Goal: Task Accomplishment & Management: Manage account settings

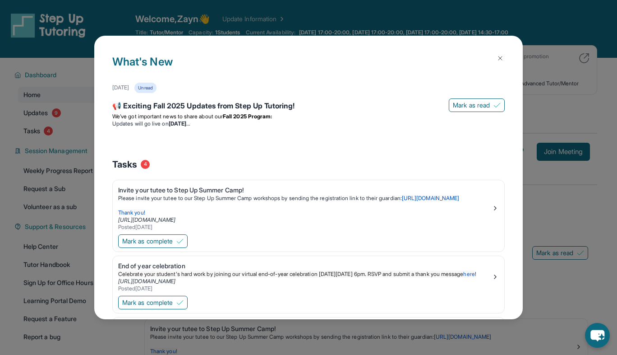
click at [491, 62] on h1 "What's New" at bounding box center [308, 68] width 393 height 29
click at [498, 57] on img at bounding box center [500, 58] width 7 height 7
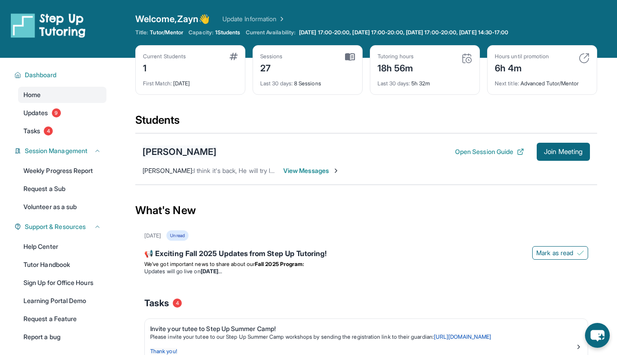
click at [156, 150] on div "[PERSON_NAME]" at bounding box center [180, 151] width 74 height 13
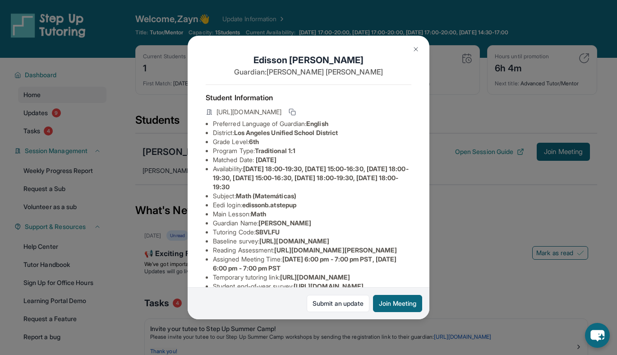
click at [414, 51] on img at bounding box center [415, 49] width 7 height 7
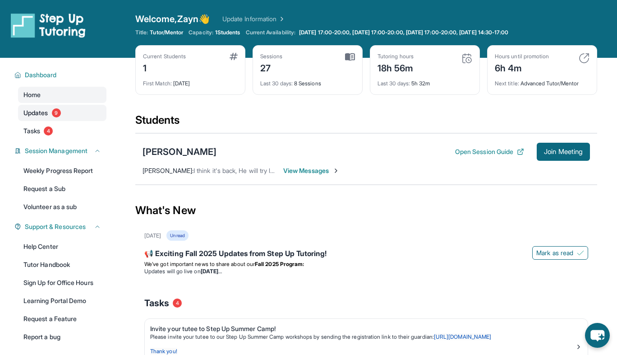
click at [56, 115] on span "9" at bounding box center [56, 112] width 9 height 9
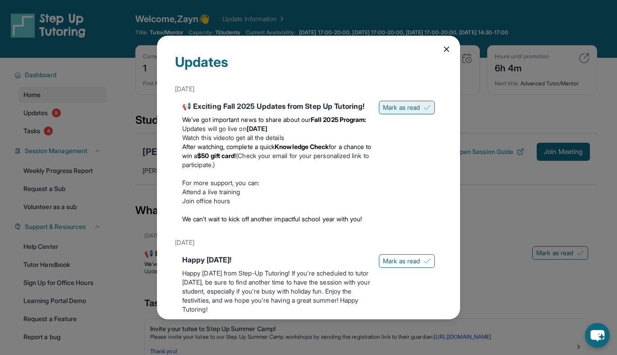
click at [419, 102] on button "Mark as read" at bounding box center [407, 108] width 56 height 14
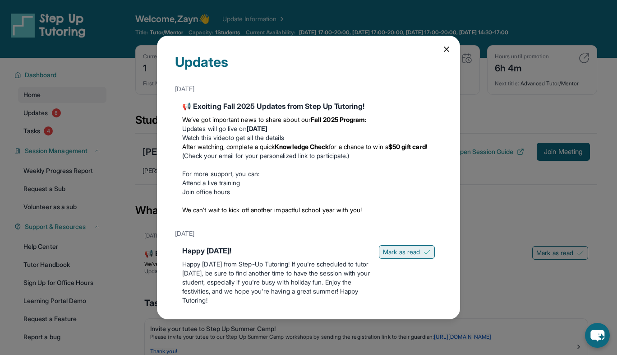
click at [394, 252] on span "Mark as read" at bounding box center [401, 251] width 37 height 9
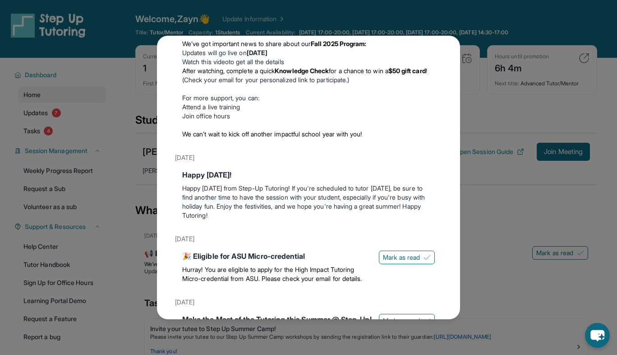
scroll to position [97, 0]
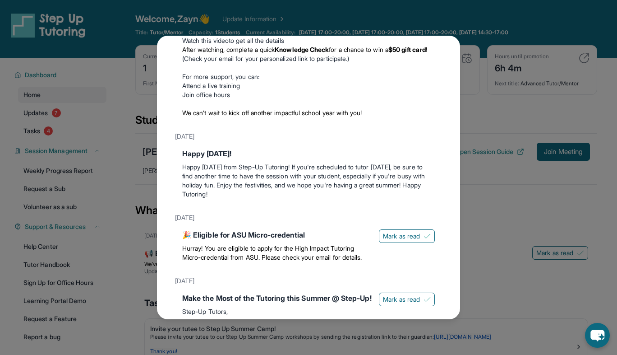
click at [404, 226] on div "🎉 Eligible for ASU Micro-credential Hurray! You are eligible to apply for the H…" at bounding box center [308, 247] width 267 height 43
click at [404, 231] on span "Mark as read" at bounding box center [401, 235] width 37 height 9
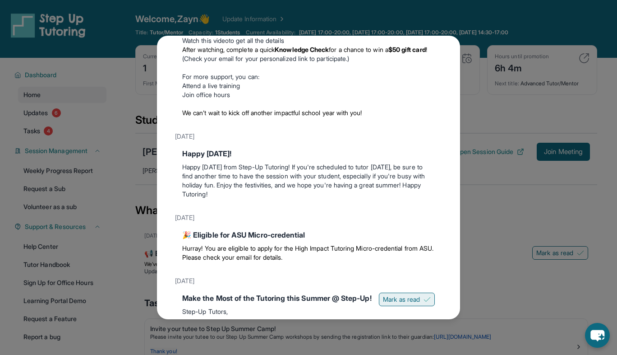
click at [401, 301] on span "Mark as read" at bounding box center [401, 299] width 37 height 9
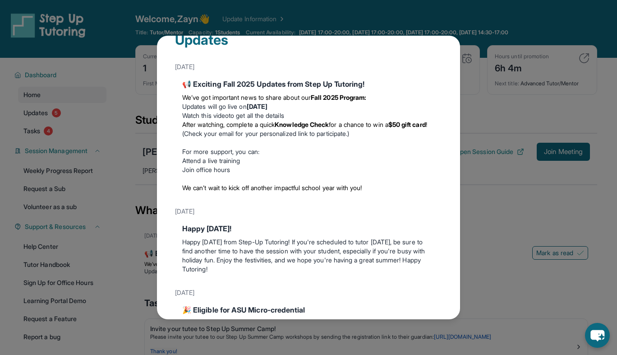
scroll to position [0, 0]
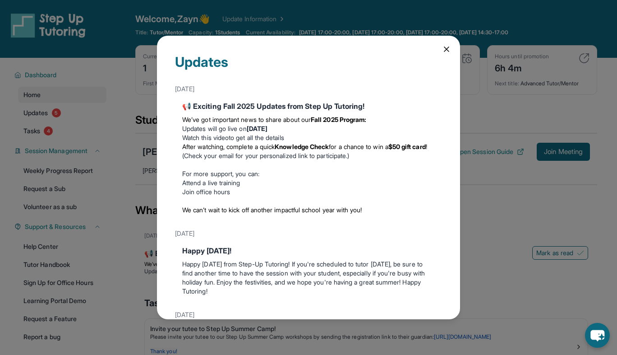
click at [482, 136] on div "Updates [DATE] 📢 Exciting Fall 2025 Updates from Step Up Tutoring! We’ve got im…" at bounding box center [308, 177] width 617 height 355
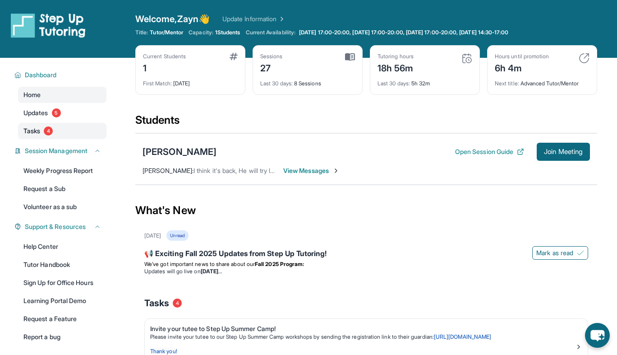
click at [44, 129] on link "Tasks 4" at bounding box center [62, 131] width 88 height 16
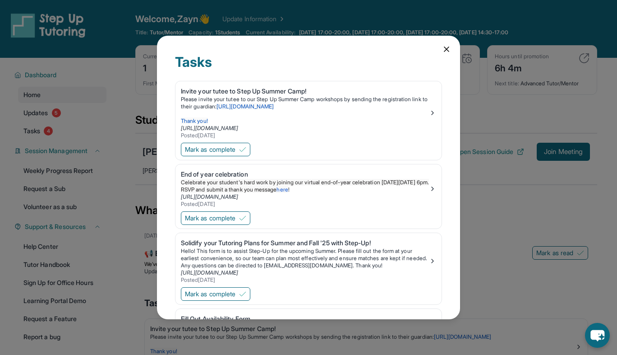
click at [442, 51] on icon at bounding box center [446, 49] width 9 height 9
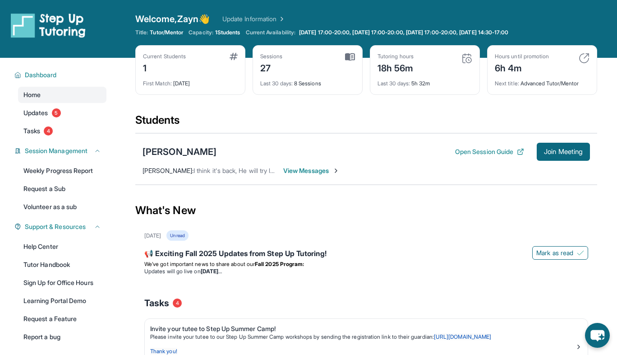
click at [466, 59] on img at bounding box center [467, 58] width 11 height 11
click at [391, 67] on div "18h 56m" at bounding box center [396, 67] width 36 height 14
click at [391, 86] on span "Last 30 days :" at bounding box center [394, 83] width 32 height 7
